Goal: Task Accomplishment & Management: Use online tool/utility

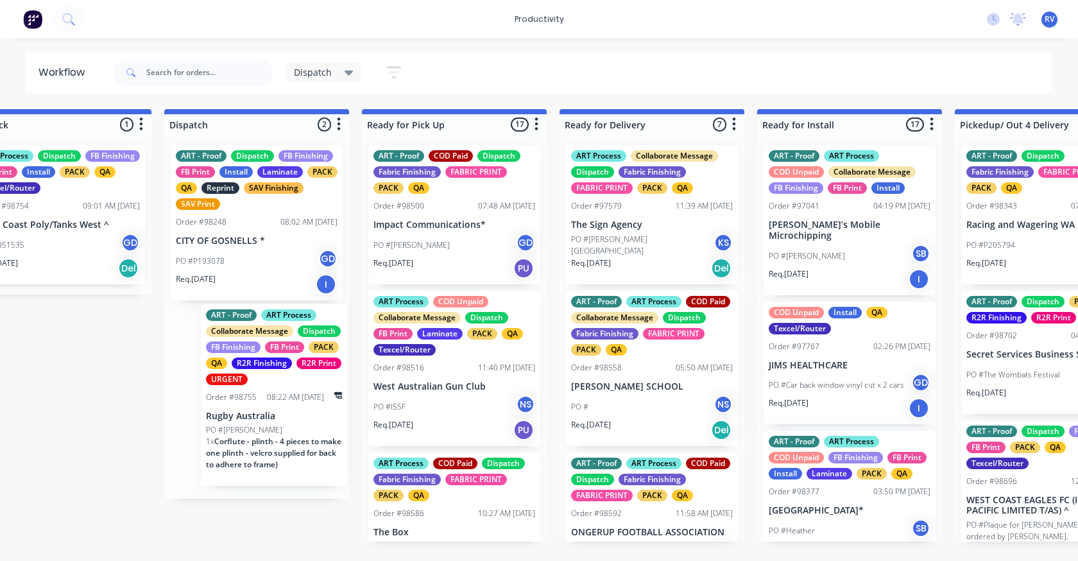
scroll to position [0, 851]
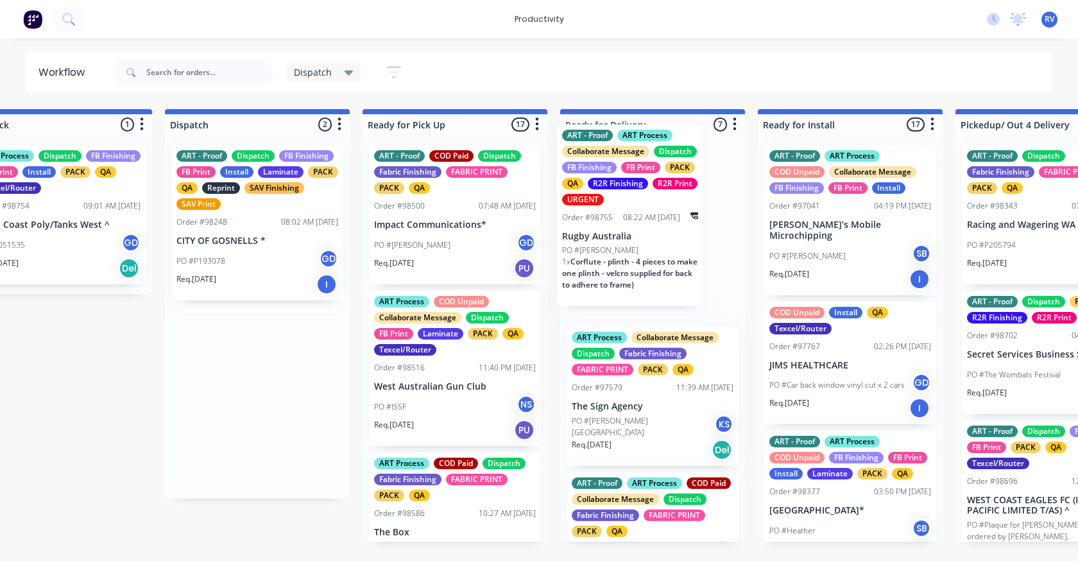
drag, startPoint x: 221, startPoint y: 394, endPoint x: 613, endPoint y: 212, distance: 432.3
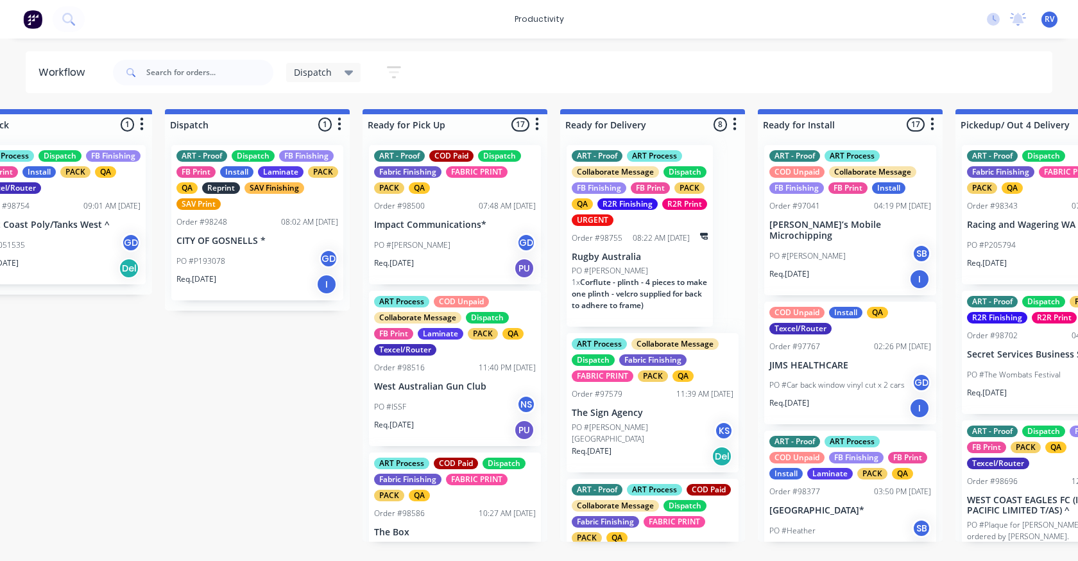
click at [613, 244] on div "Order #98755" at bounding box center [597, 238] width 51 height 12
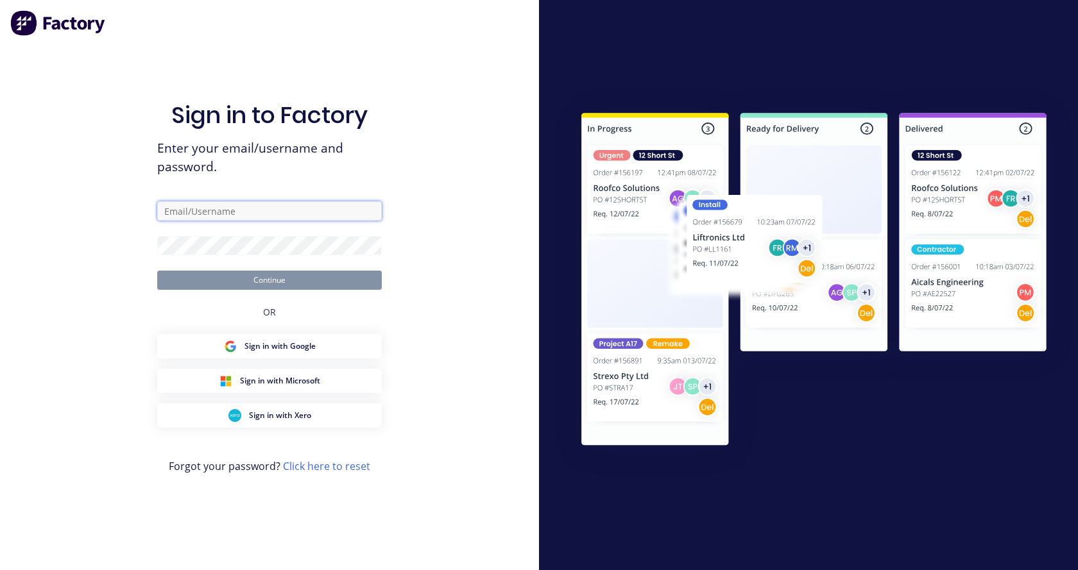
type input "[EMAIL_ADDRESS][DOMAIN_NAME]"
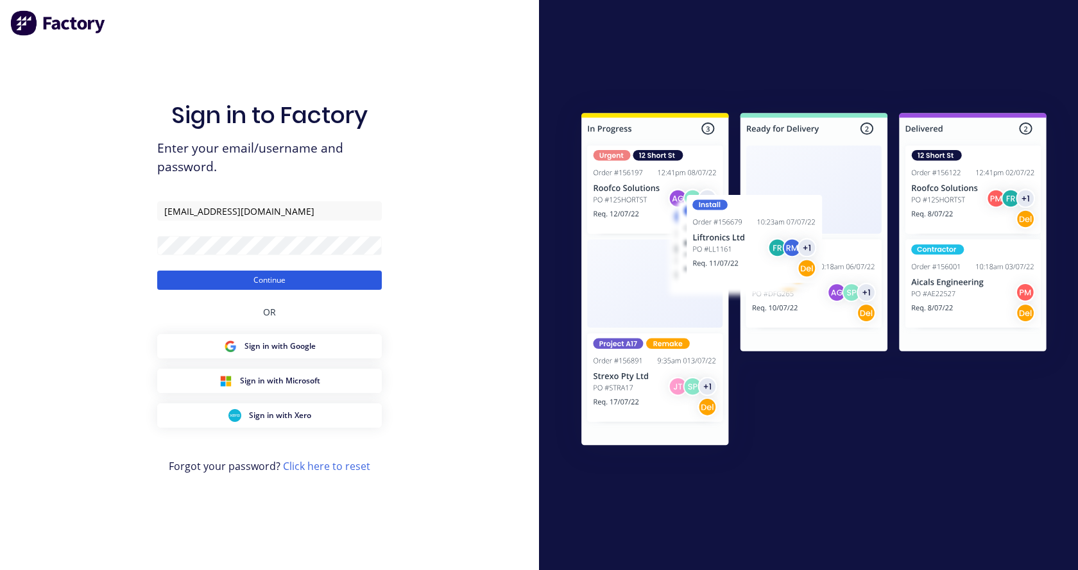
click at [250, 282] on button "Continue" at bounding box center [269, 280] width 225 height 19
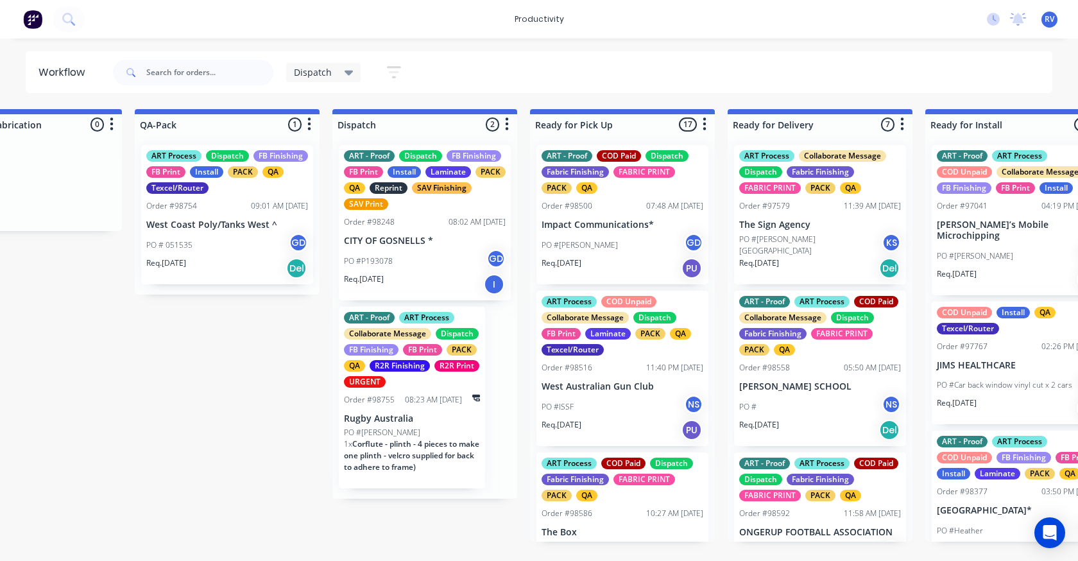
scroll to position [0, 740]
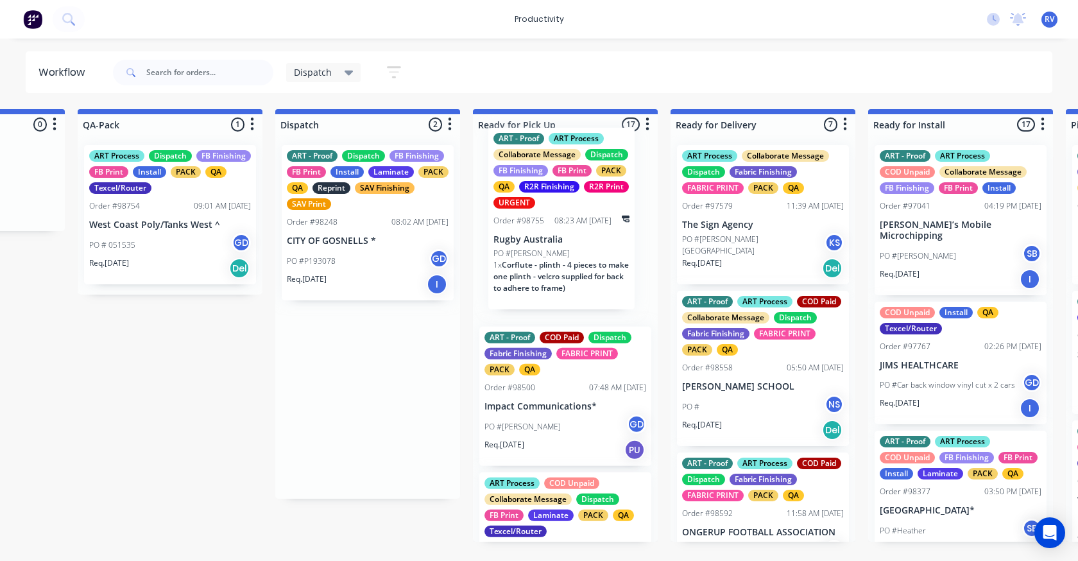
drag, startPoint x: 331, startPoint y: 429, endPoint x: 540, endPoint y: 244, distance: 279.1
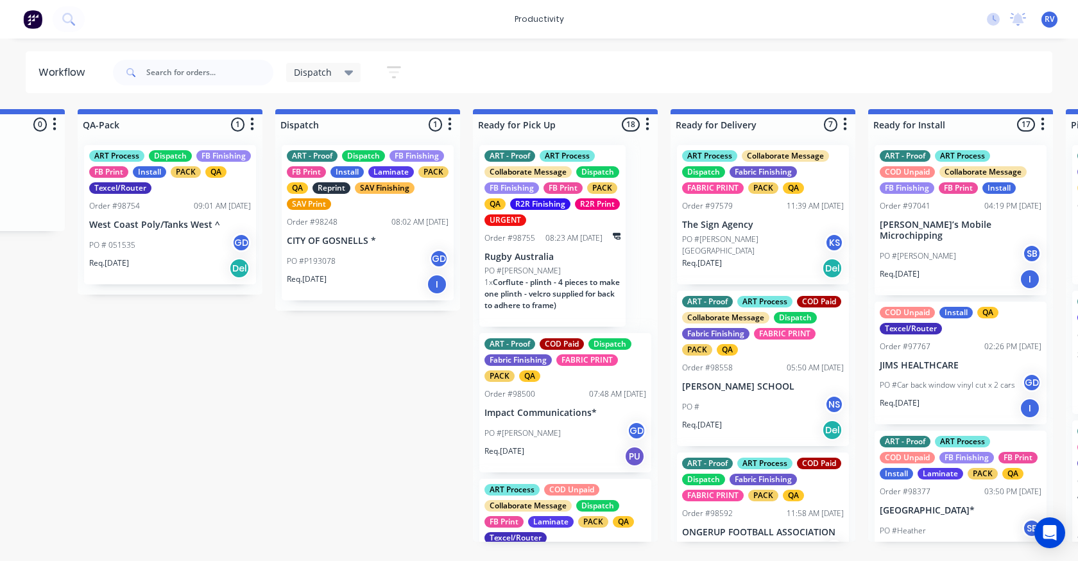
click at [543, 226] on div "ART - Proof ART Process Collaborate Message Dispatch FB Finishing FB Print PACK…" at bounding box center [552, 188] width 136 height 76
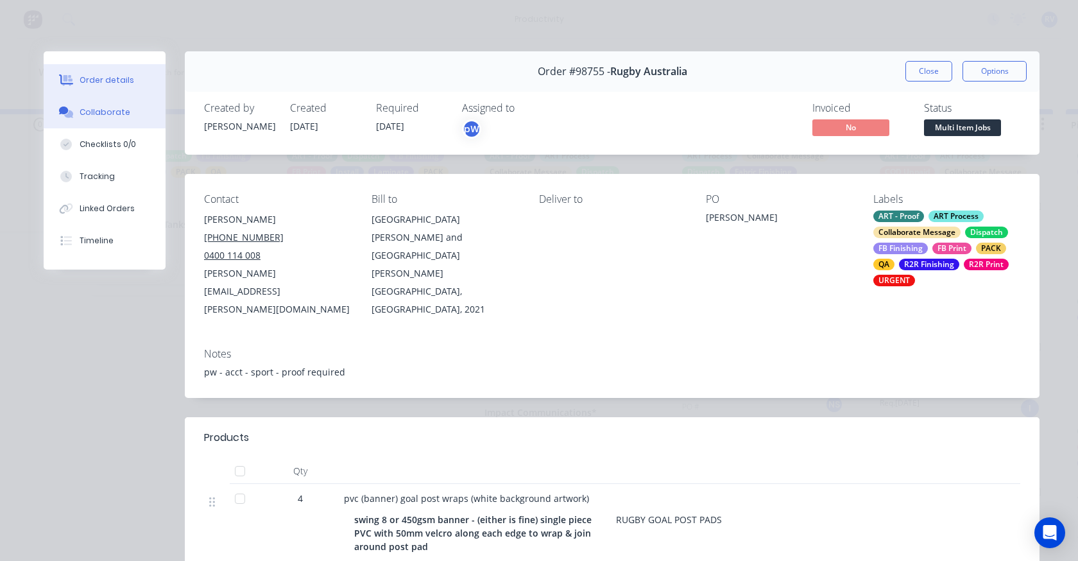
click at [90, 108] on div "Collaborate" at bounding box center [105, 113] width 51 height 12
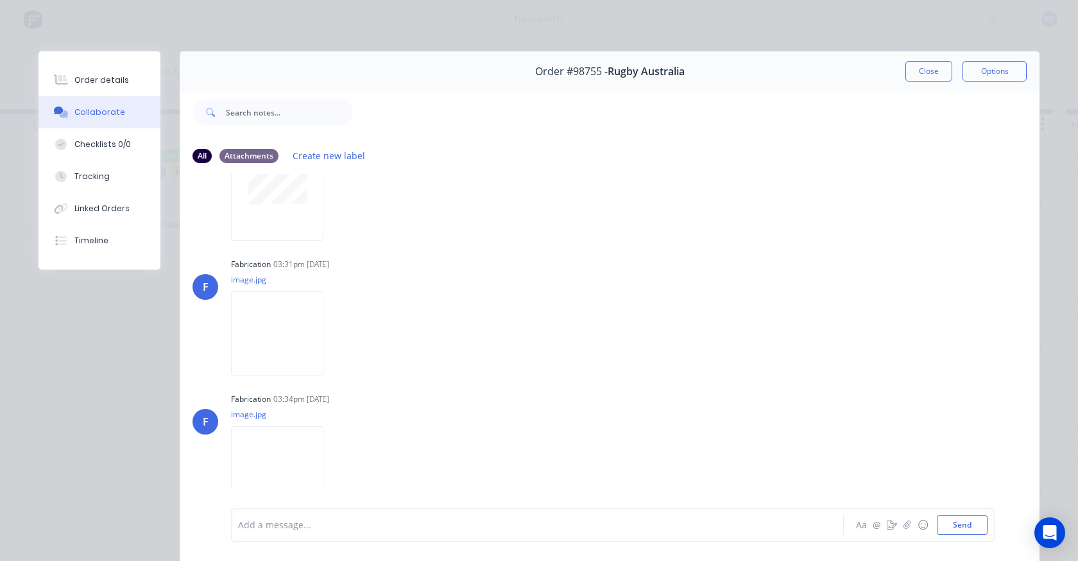
scroll to position [0, 0]
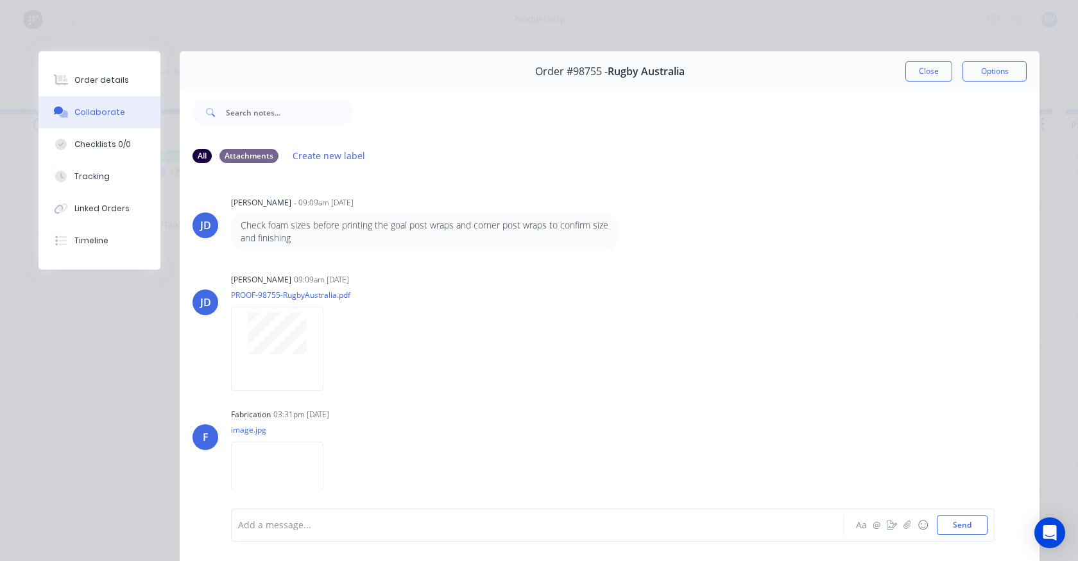
drag, startPoint x: 910, startPoint y: 79, endPoint x: 882, endPoint y: 96, distance: 32.8
click at [910, 78] on button "Close" at bounding box center [928, 71] width 47 height 21
